Goal: Information Seeking & Learning: Find specific page/section

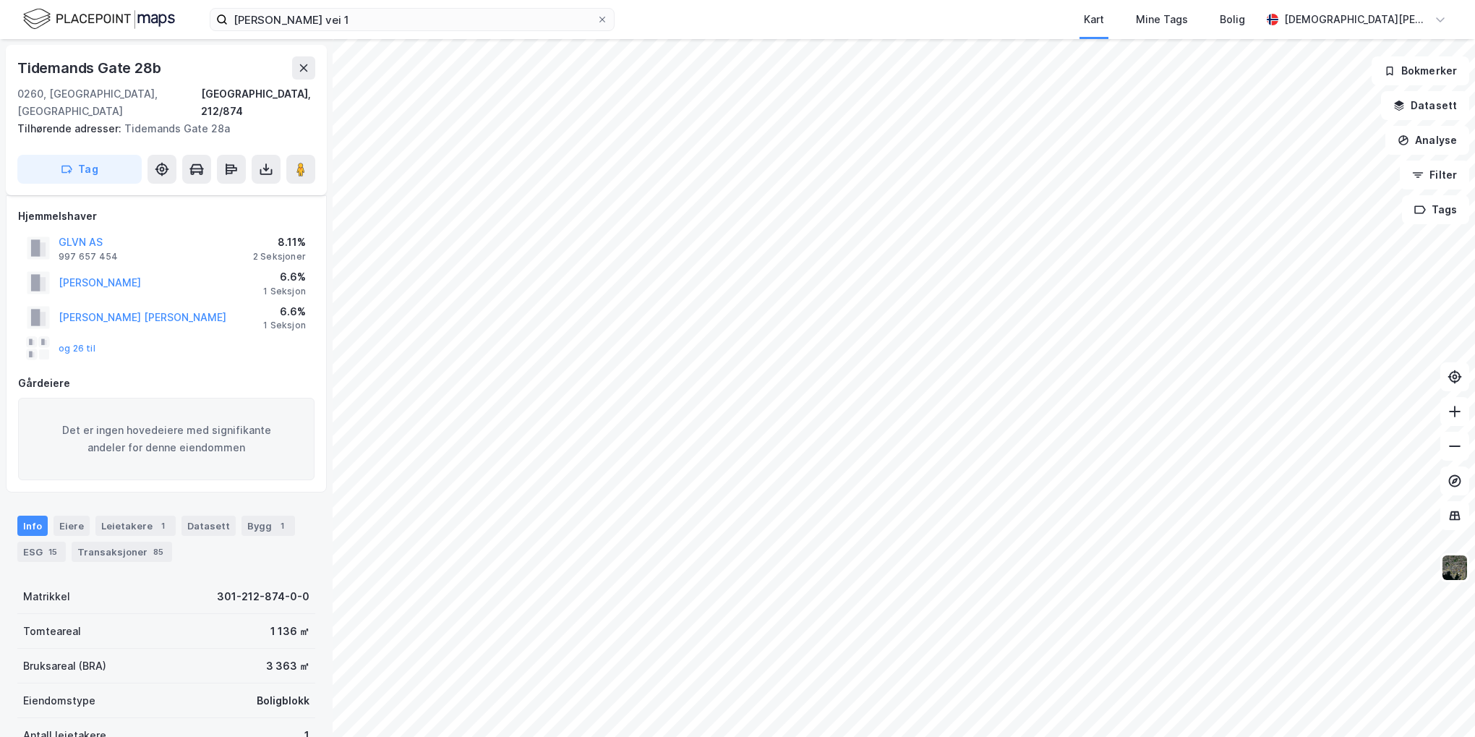
scroll to position [22, 0]
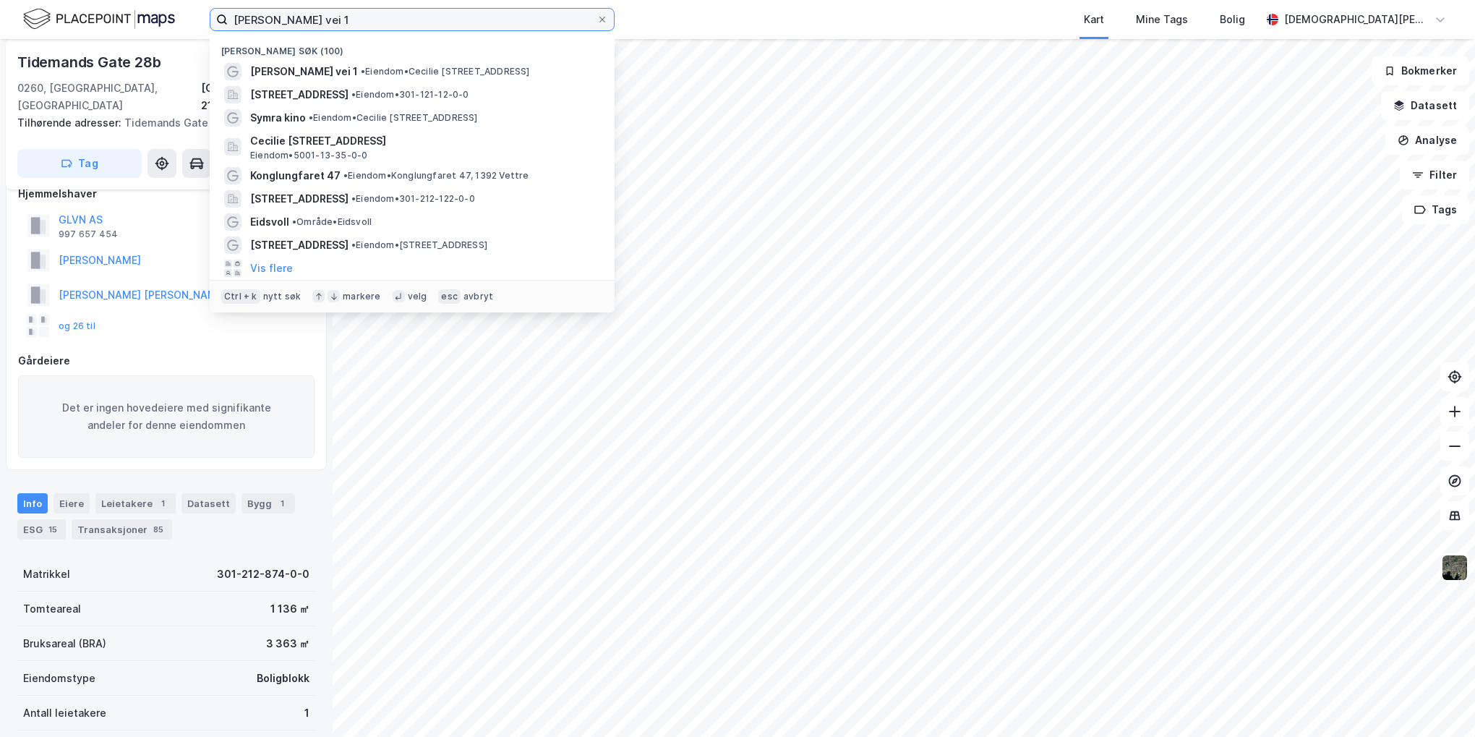
click at [364, 25] on input "[PERSON_NAME] vei 1" at bounding box center [412, 20] width 369 height 22
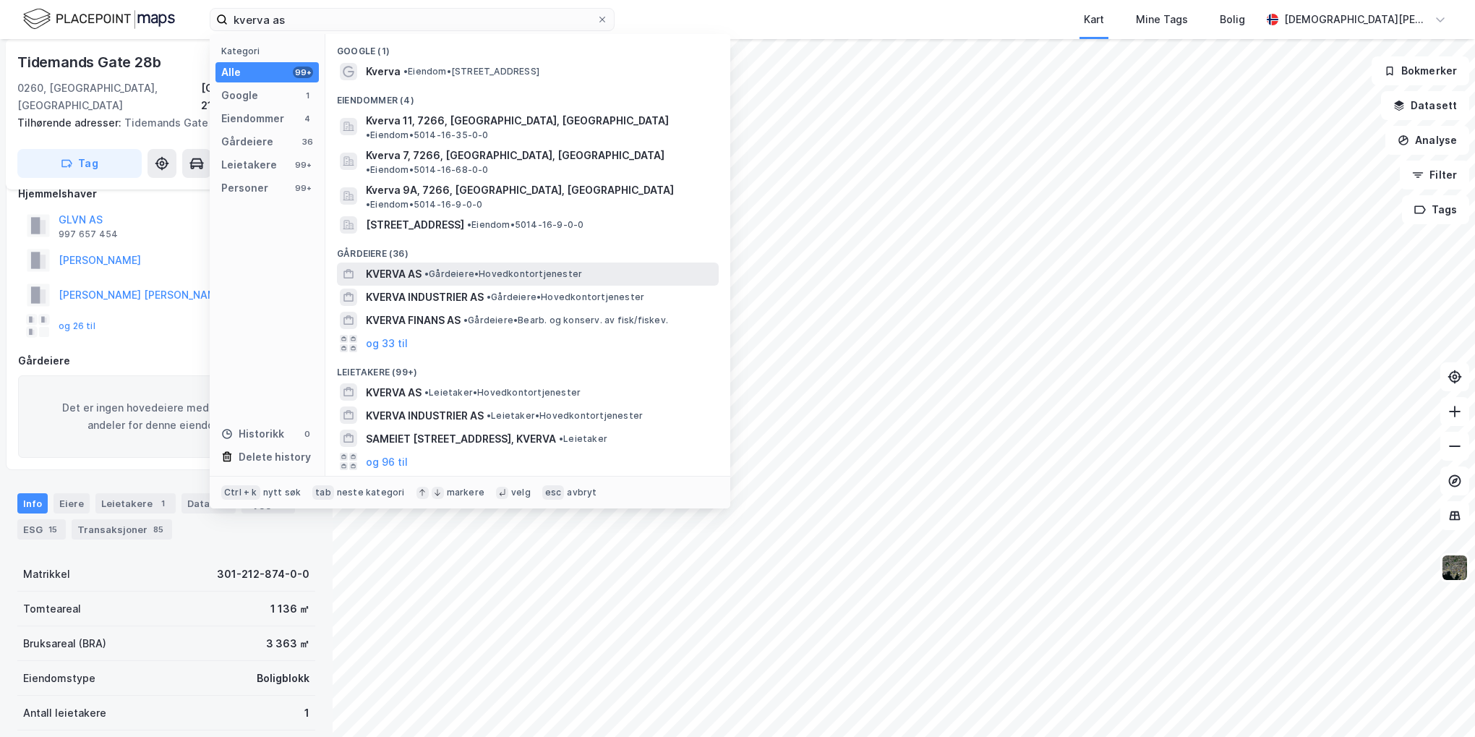
click at [453, 268] on span "• Gårdeiere • Hovedkontortjenester" at bounding box center [503, 274] width 158 height 12
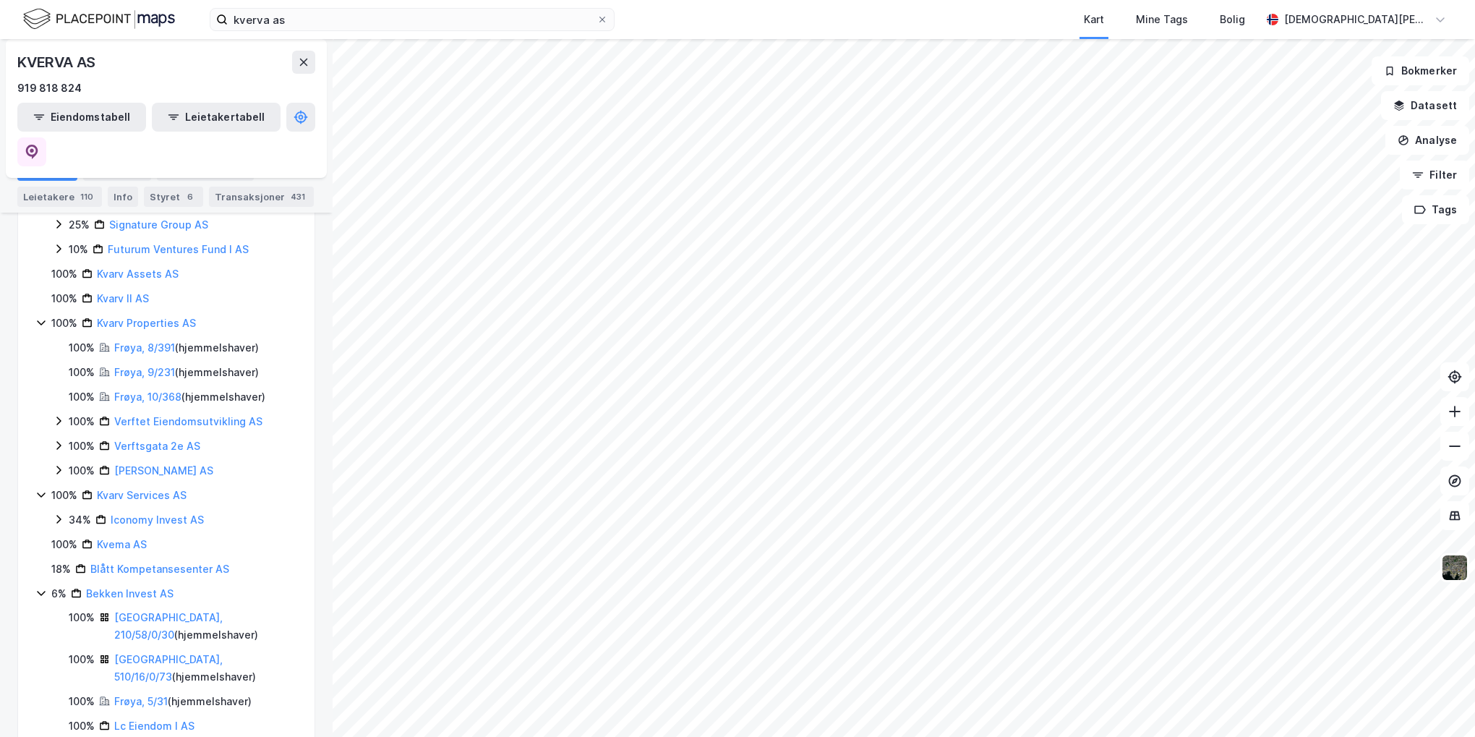
scroll to position [723, 0]
click at [513, 21] on input "kverva as" at bounding box center [412, 20] width 369 height 22
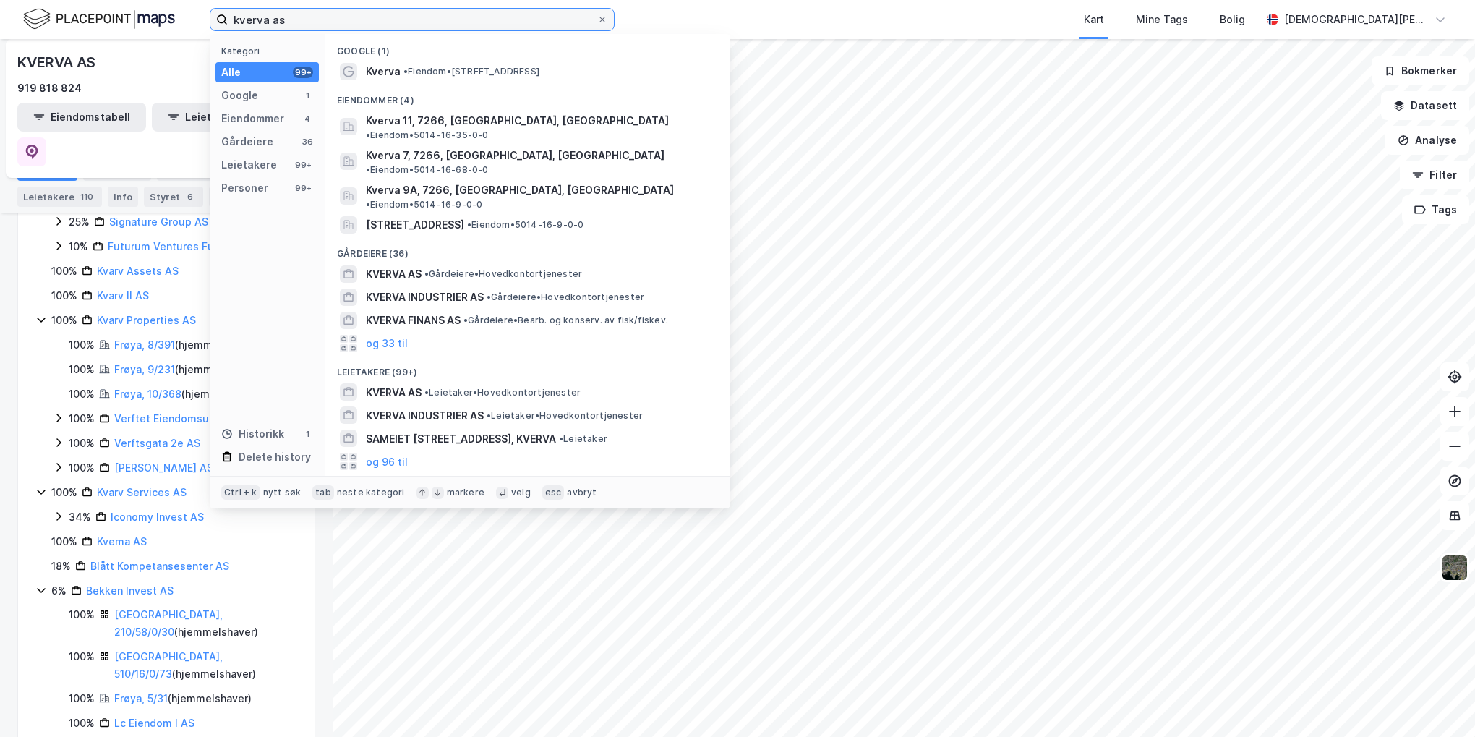
click at [513, 21] on input "kverva as" at bounding box center [412, 20] width 369 height 22
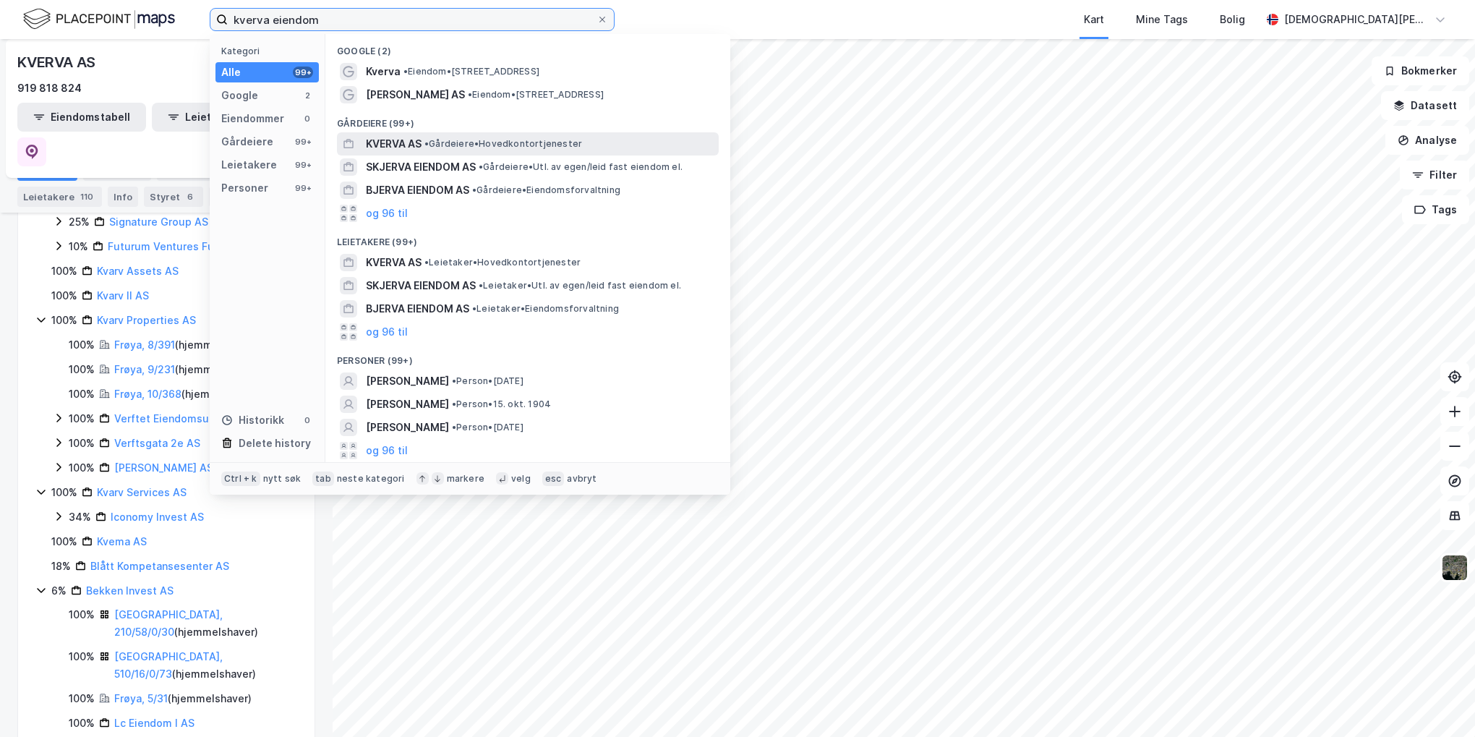
type input "kverva eiendom"
click at [475, 148] on span "• Gårdeiere • Hovedkontortjenester" at bounding box center [503, 144] width 158 height 12
